Goal: Information Seeking & Learning: Learn about a topic

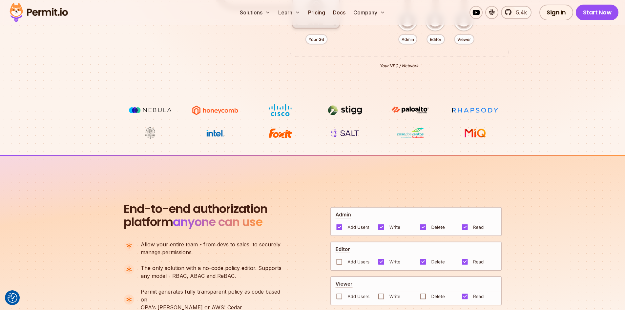
scroll to position [295, 0]
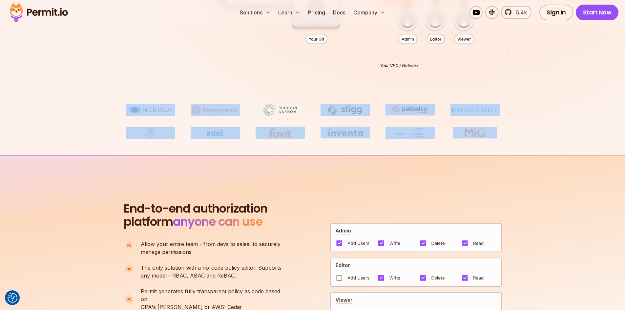
drag, startPoint x: 105, startPoint y: 100, endPoint x: 501, endPoint y: 133, distance: 397.7
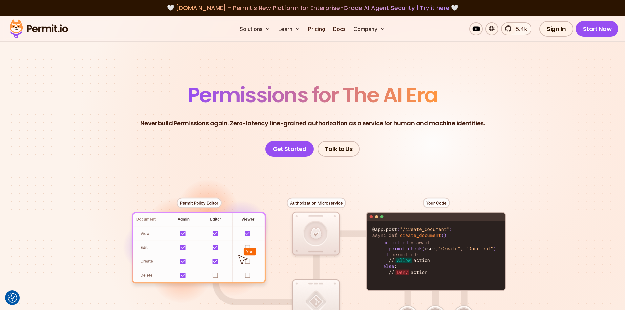
scroll to position [0, 0]
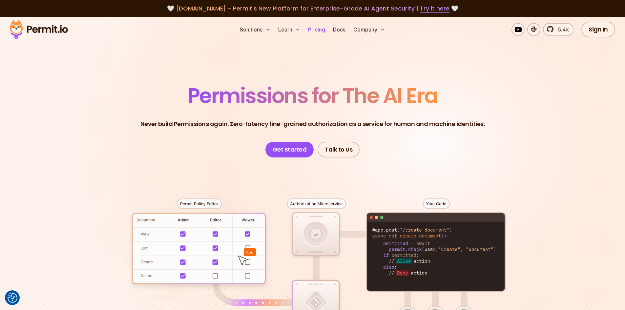
click at [318, 31] on link "Pricing" at bounding box center [316, 29] width 22 height 13
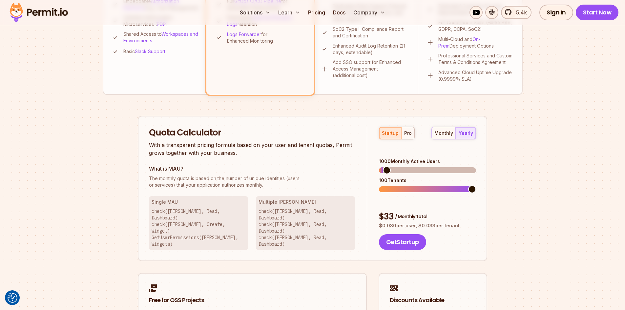
scroll to position [328, 0]
click at [379, 186] on span at bounding box center [383, 190] width 8 height 8
click at [476, 186] on span at bounding box center [472, 190] width 8 height 8
click at [476, 167] on span at bounding box center [472, 171] width 8 height 8
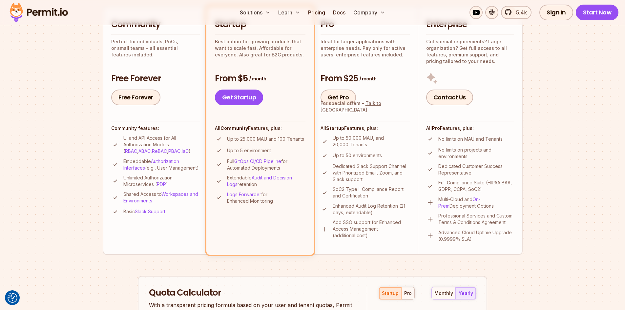
scroll to position [0, 0]
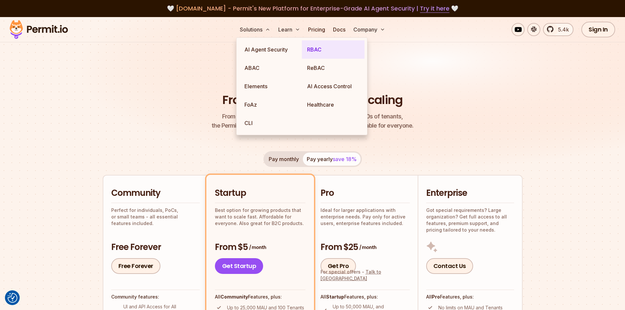
click at [314, 53] on link "RBAC" at bounding box center [333, 49] width 63 height 18
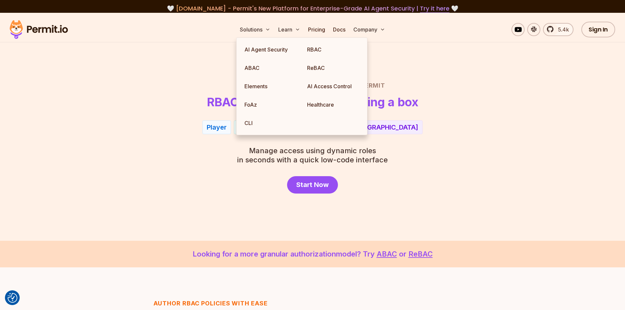
click at [204, 179] on div "Start Now" at bounding box center [312, 184] width 459 height 17
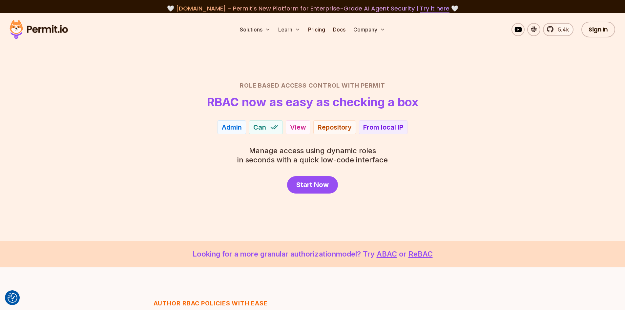
click at [251, 127] on div "Can" at bounding box center [266, 127] width 34 height 14
click at [300, 126] on div "View" at bounding box center [298, 127] width 16 height 9
click at [323, 127] on div "Repository" at bounding box center [334, 127] width 34 height 9
click at [366, 126] on div "From local IP" at bounding box center [383, 127] width 40 height 9
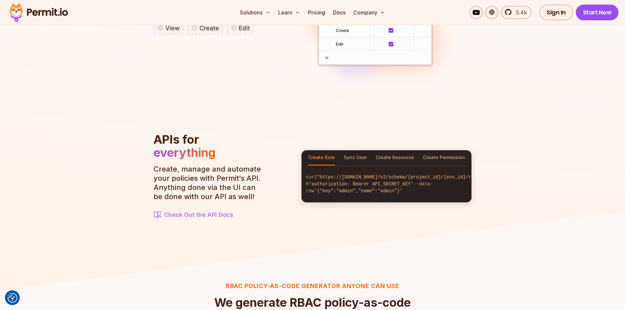
scroll to position [656, 0]
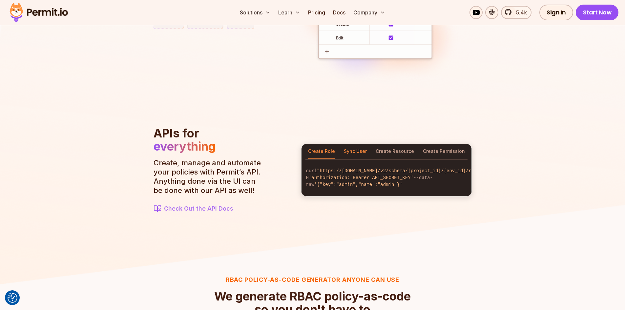
click at [348, 148] on button "Sync User" at bounding box center [355, 151] width 23 height 15
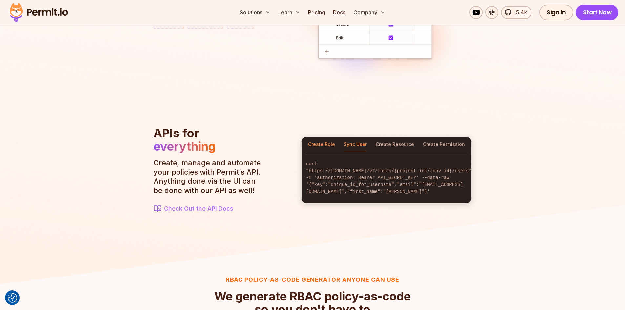
click at [328, 147] on button "Create Role" at bounding box center [321, 144] width 27 height 15
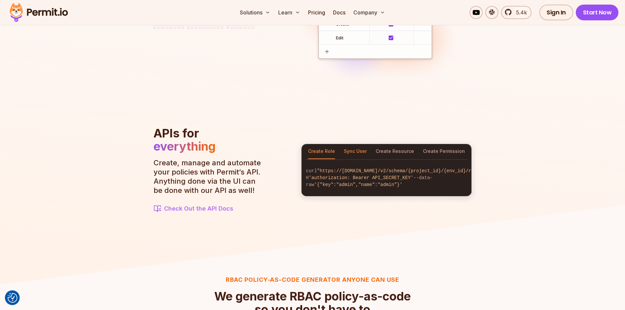
click at [361, 147] on button "Sync User" at bounding box center [355, 151] width 23 height 15
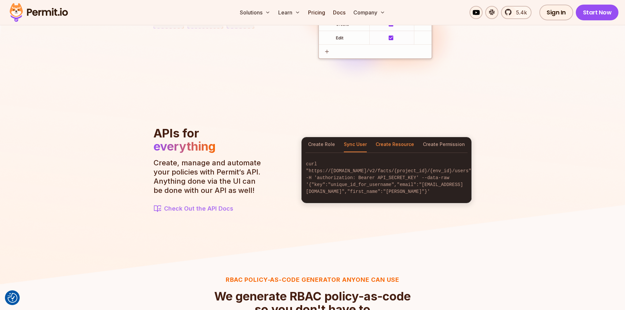
click at [405, 145] on button "Create Resource" at bounding box center [394, 144] width 38 height 15
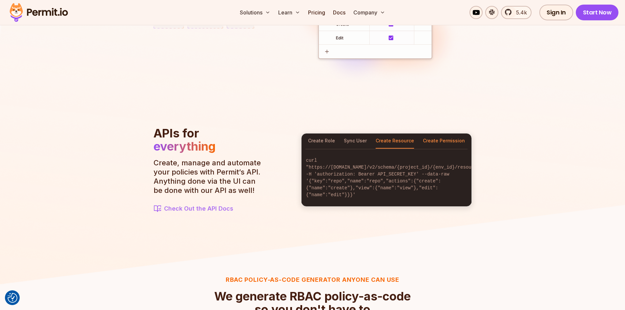
click at [455, 139] on button "Create Permission" at bounding box center [444, 140] width 42 height 15
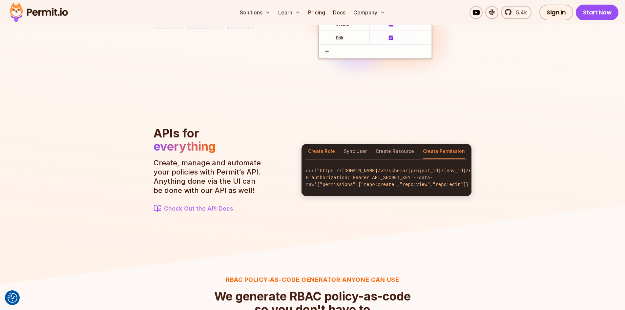
click at [311, 152] on button "Create Role" at bounding box center [321, 151] width 27 height 15
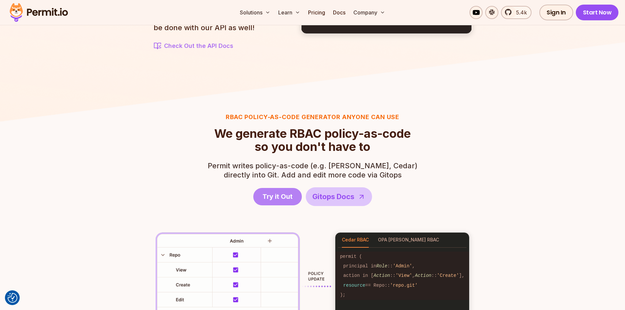
scroll to position [852, 0]
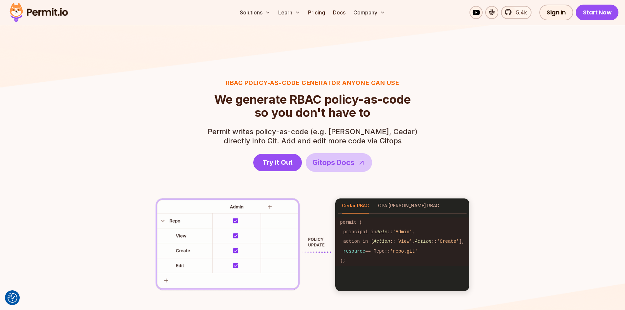
click at [204, 124] on div "RBAC Policy-as-code generator anyone can use We generate RBAC policy-as-code so…" at bounding box center [313, 184] width 378 height 212
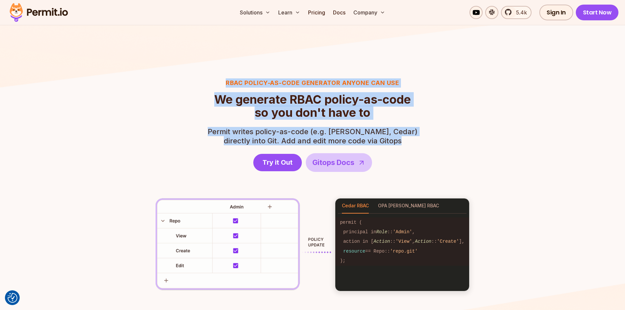
drag, startPoint x: 210, startPoint y: 82, endPoint x: 407, endPoint y: 142, distance: 206.4
click at [405, 142] on div "RBAC Policy-as-code generator anyone can use We generate RBAC policy-as-code so…" at bounding box center [313, 184] width 378 height 212
click at [412, 140] on div "RBAC Policy-as-code generator anyone can use We generate RBAC policy-as-code so…" at bounding box center [313, 184] width 378 height 212
drag, startPoint x: 412, startPoint y: 140, endPoint x: 205, endPoint y: 80, distance: 215.7
click at [205, 80] on div "RBAC Policy-as-code generator anyone can use We generate RBAC policy-as-code so…" at bounding box center [313, 184] width 378 height 212
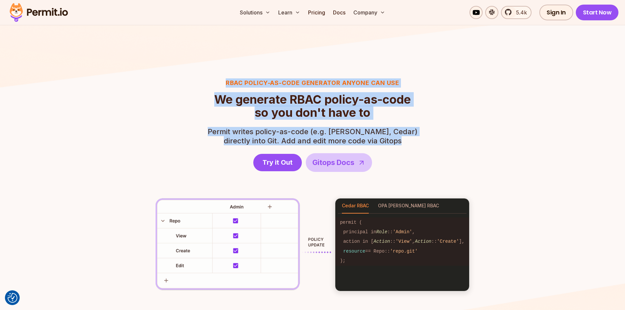
click at [204, 79] on div "RBAC Policy-as-code generator anyone can use We generate RBAC policy-as-code so…" at bounding box center [313, 184] width 378 height 212
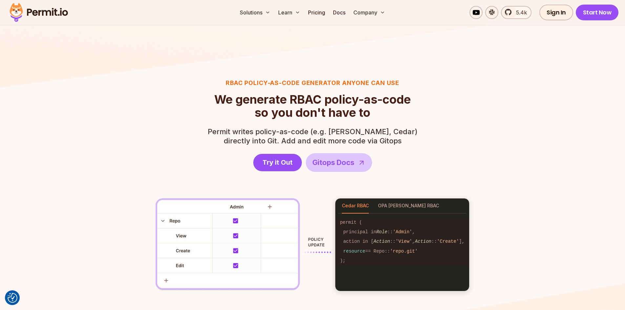
click at [217, 71] on section "RBAC Policy-as-code generator anyone can use We generate RBAC policy-as-code so…" at bounding box center [312, 185] width 625 height 274
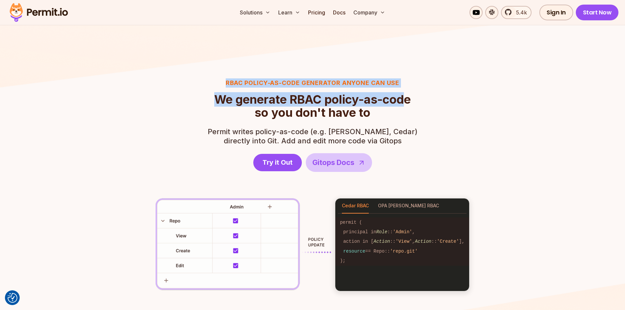
drag, startPoint x: 218, startPoint y: 81, endPoint x: 418, endPoint y: 111, distance: 201.6
click at [418, 108] on div "RBAC Policy-as-code generator anyone can use We generate RBAC policy-as-code so…" at bounding box center [313, 184] width 378 height 212
click at [415, 129] on div "RBAC Policy-as-code generator anyone can use We generate RBAC policy-as-code so…" at bounding box center [313, 184] width 378 height 212
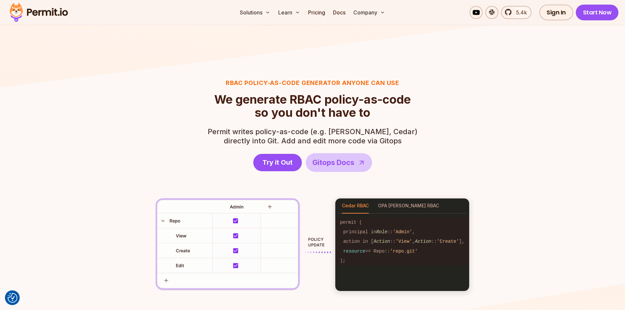
drag, startPoint x: 413, startPoint y: 150, endPoint x: 409, endPoint y: 148, distance: 5.0
click at [412, 150] on div "RBAC Policy-as-code generator anyone can use We generate RBAC policy-as-code so…" at bounding box center [313, 184] width 378 height 212
